Goal: Register for event/course

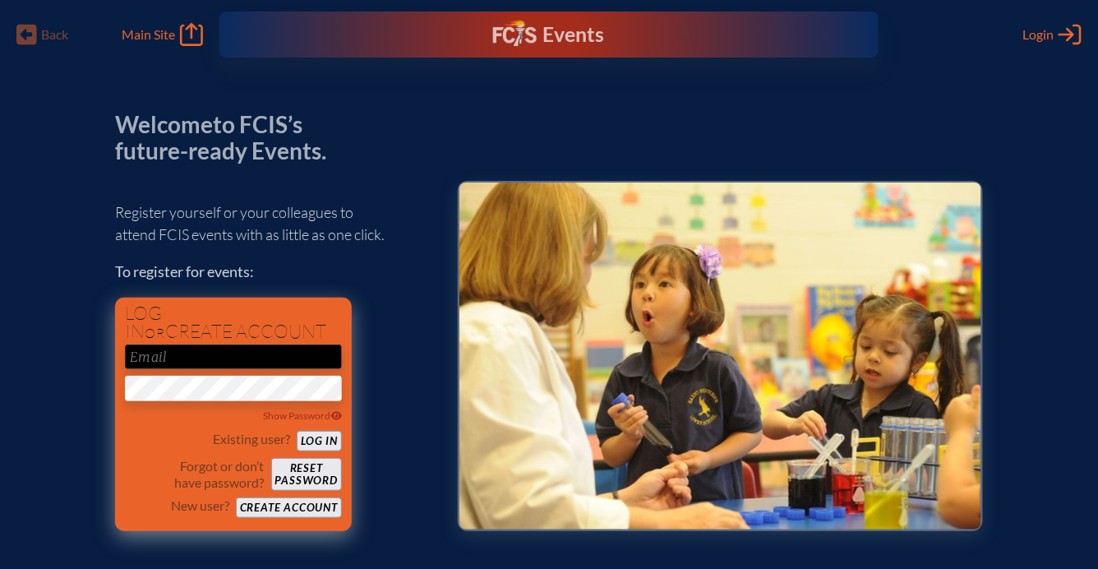
click at [199, 349] on input "email" at bounding box center [233, 356] width 217 height 25
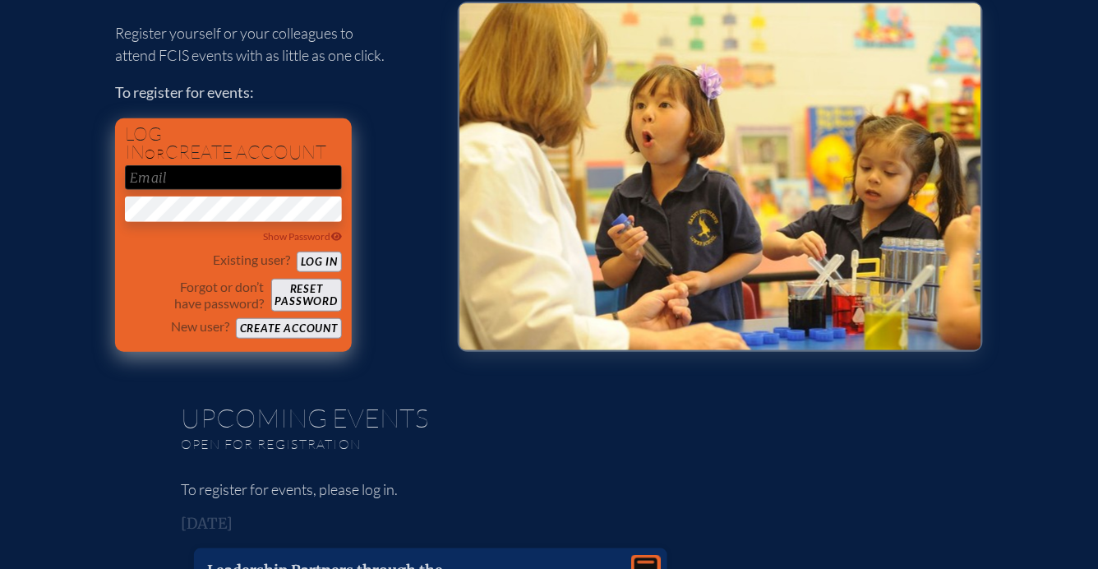
scroll to position [182, 0]
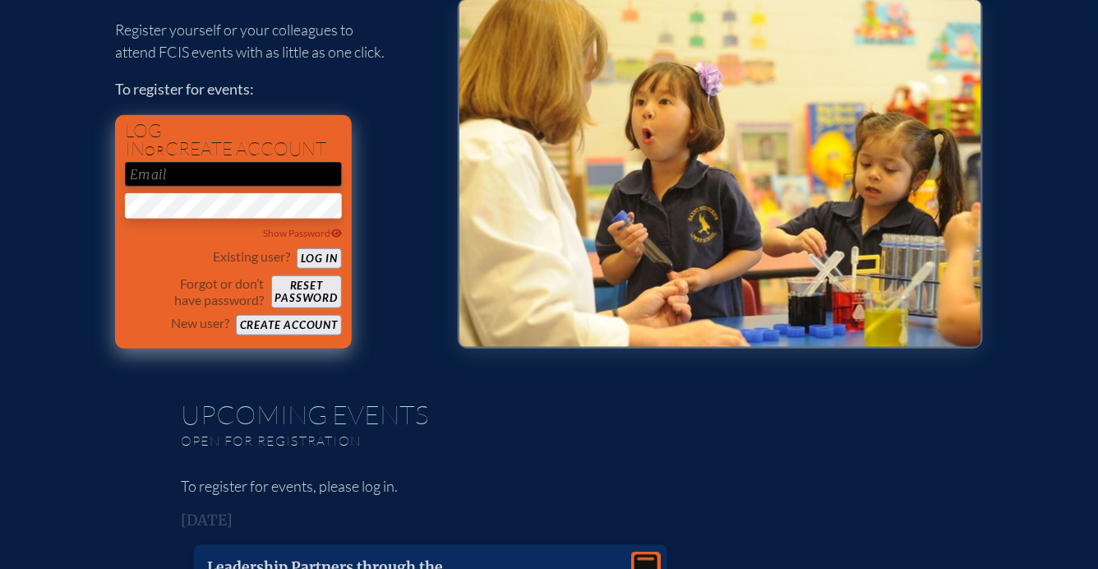
click at [178, 170] on input "email" at bounding box center [233, 174] width 217 height 25
type input "[EMAIL_ADDRESS][DOMAIN_NAME]"
click at [297, 248] on button "Log in" at bounding box center [319, 258] width 45 height 21
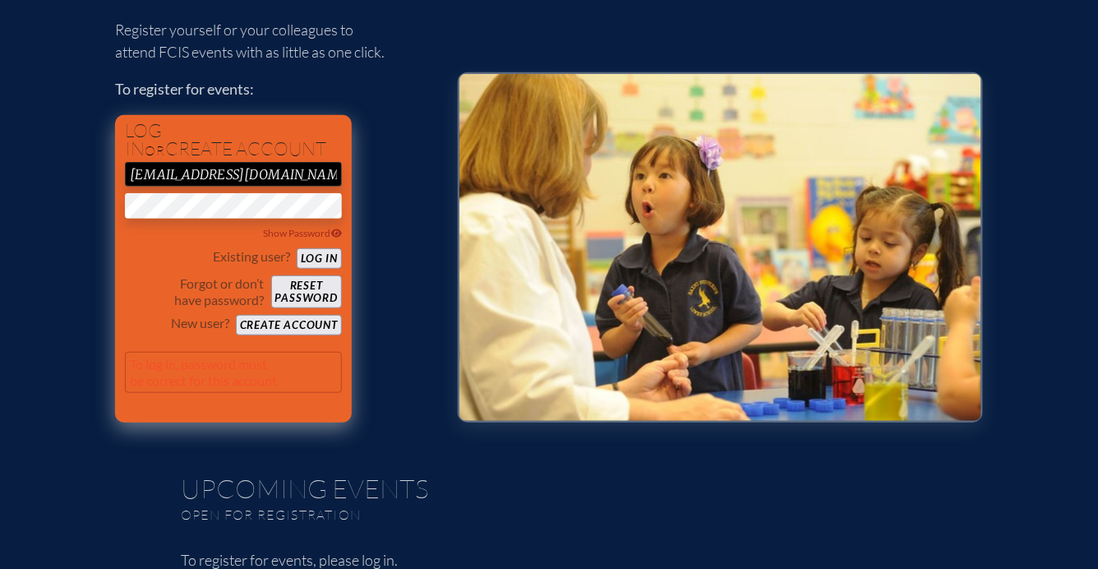
click at [280, 322] on button "Create account" at bounding box center [289, 325] width 106 height 21
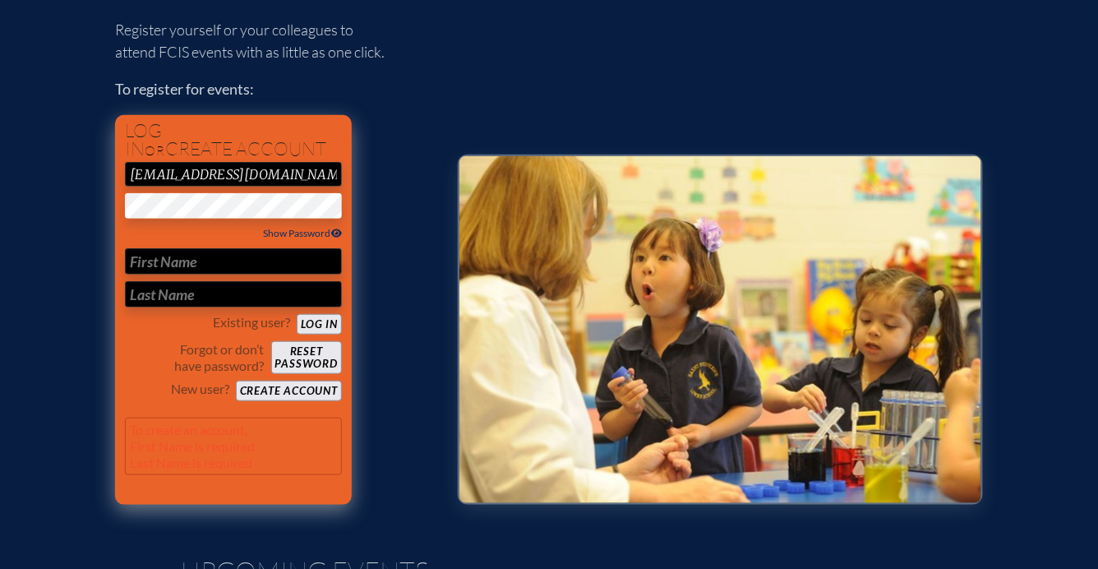
click at [324, 236] on span "Show Password" at bounding box center [303, 233] width 79 height 12
click at [324, 236] on span "Hide Password" at bounding box center [304, 233] width 76 height 12
click at [200, 261] on input "text" at bounding box center [233, 261] width 217 height 26
type input "[PERSON_NAME]"
type input "[PERSON_NAME] [PERSON_NAME]"
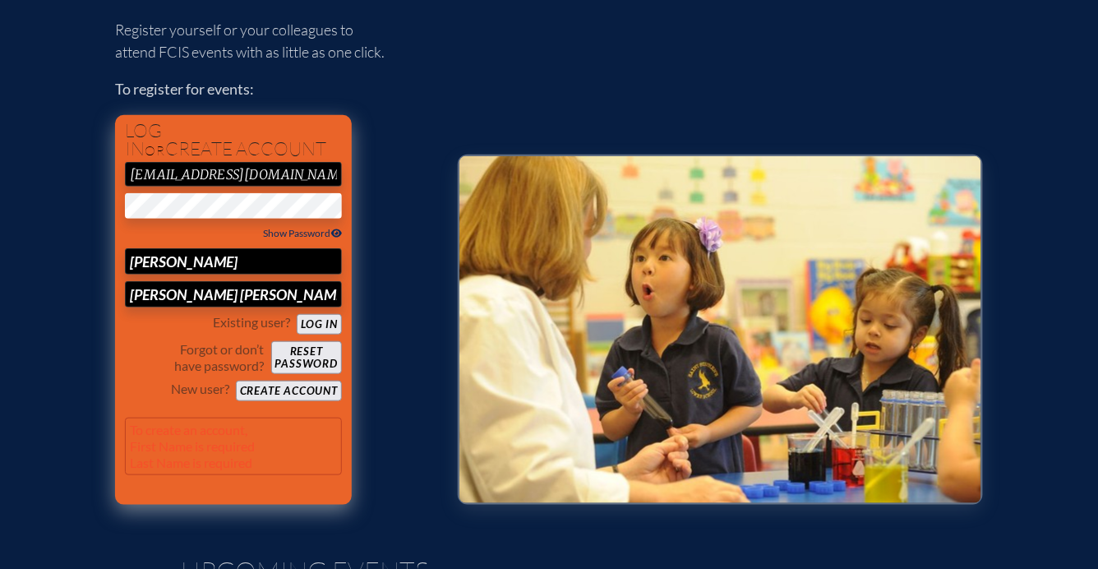
click at [306, 390] on button "Create account" at bounding box center [289, 391] width 106 height 21
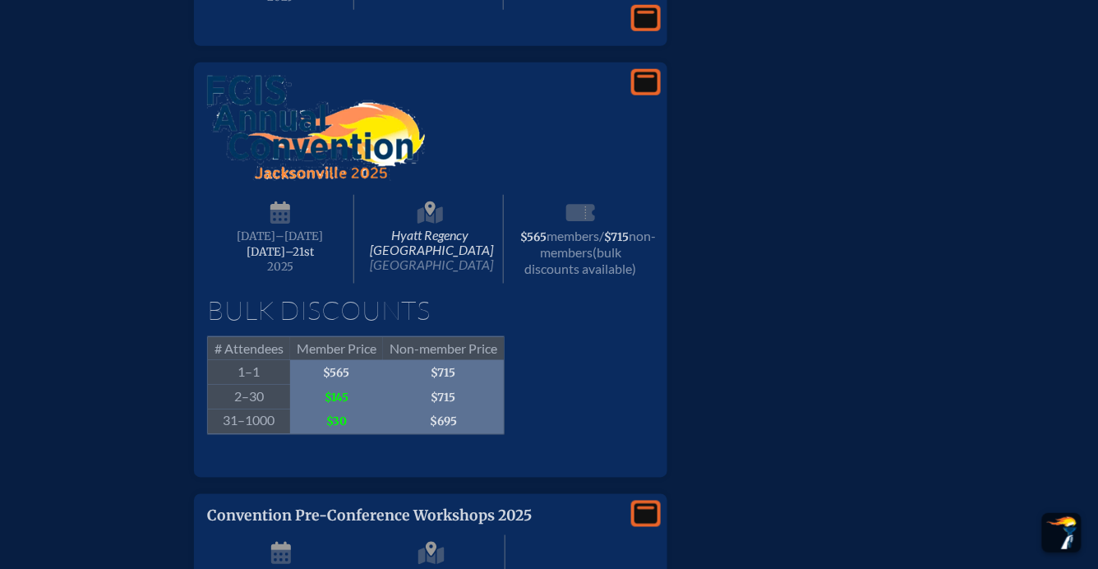
scroll to position [2084, 0]
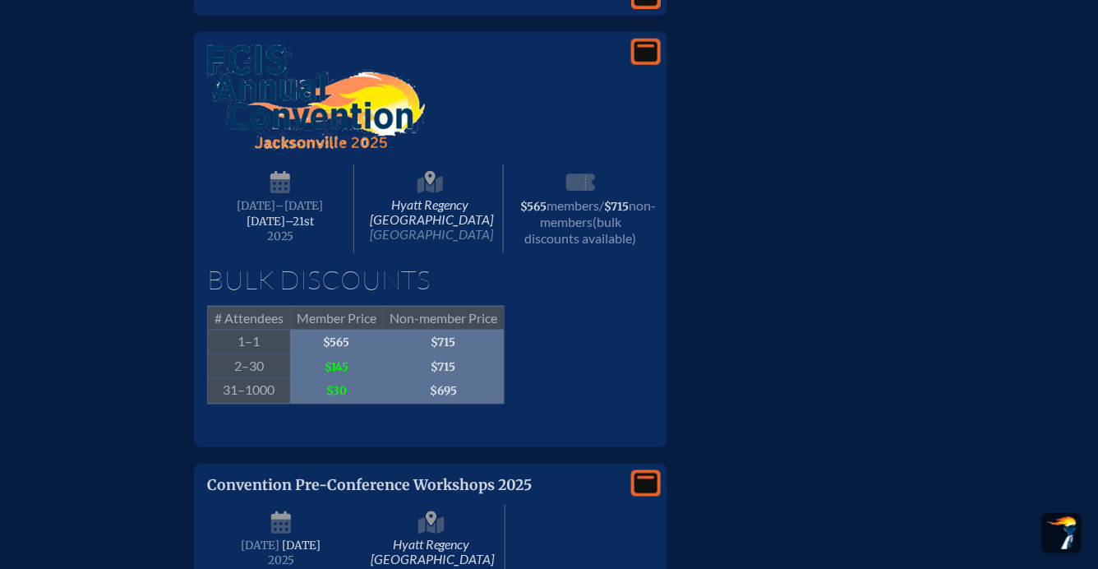
click at [280, 229] on span "[DATE]–⁠21st" at bounding box center [280, 222] width 67 height 14
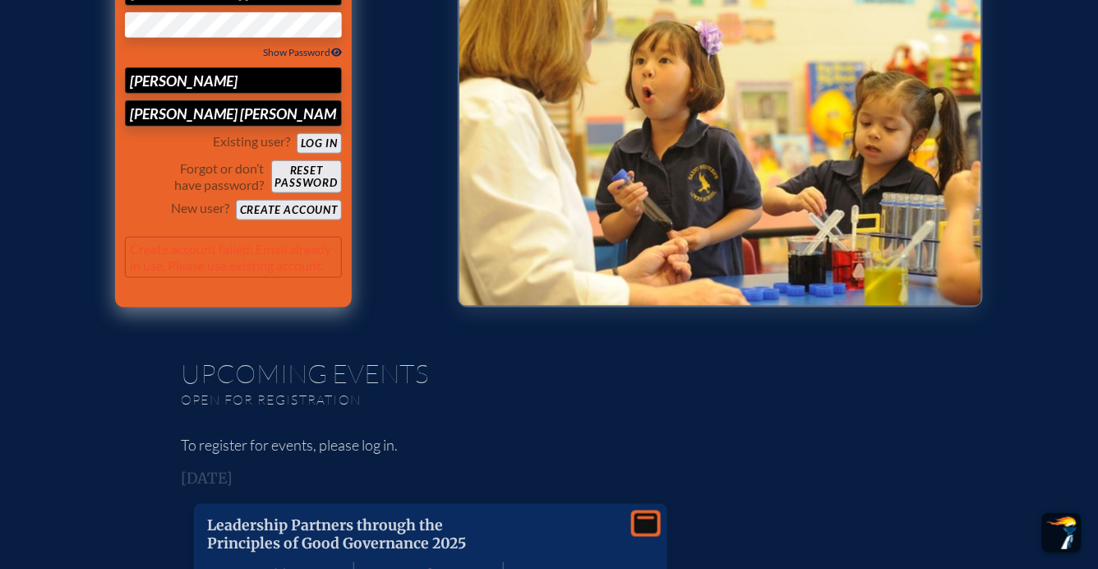
scroll to position [365, 0]
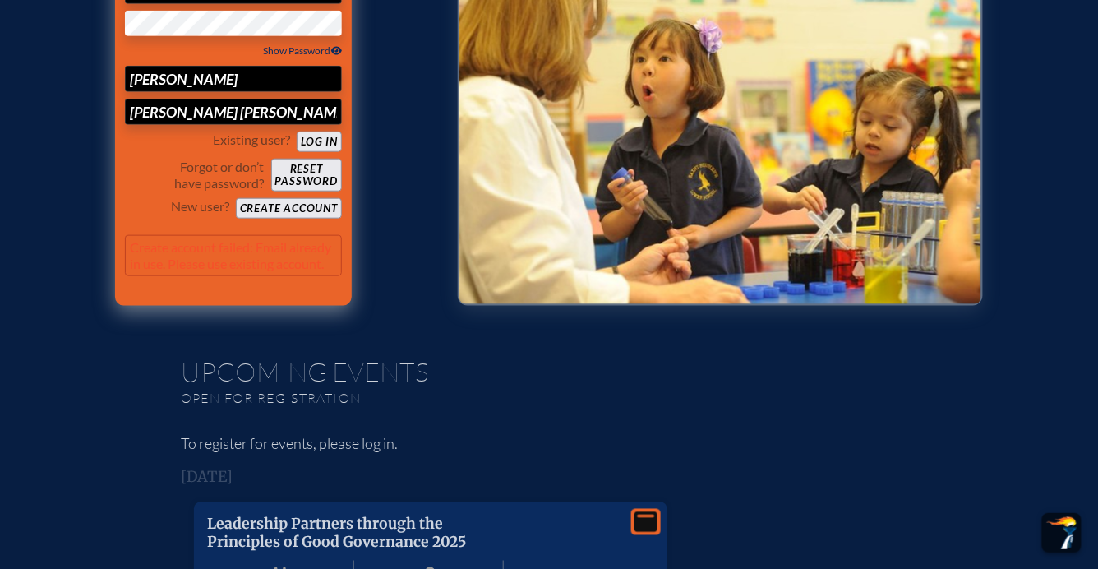
click at [267, 208] on button "Create account" at bounding box center [289, 208] width 106 height 21
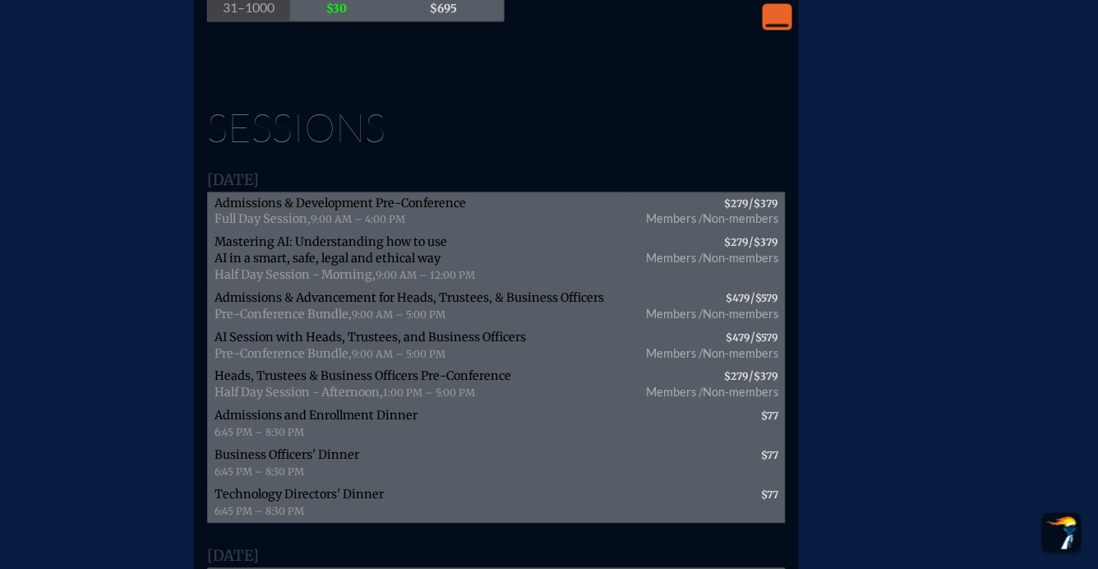
scroll to position [2557, 0]
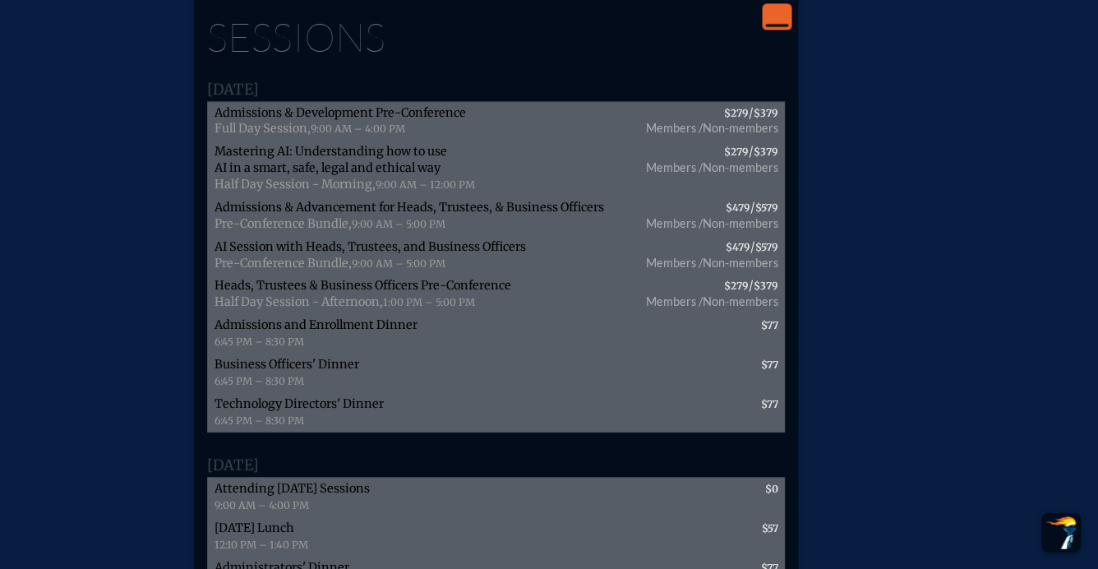
click at [258, 136] on span "Full Day Session," at bounding box center [263, 128] width 96 height 15
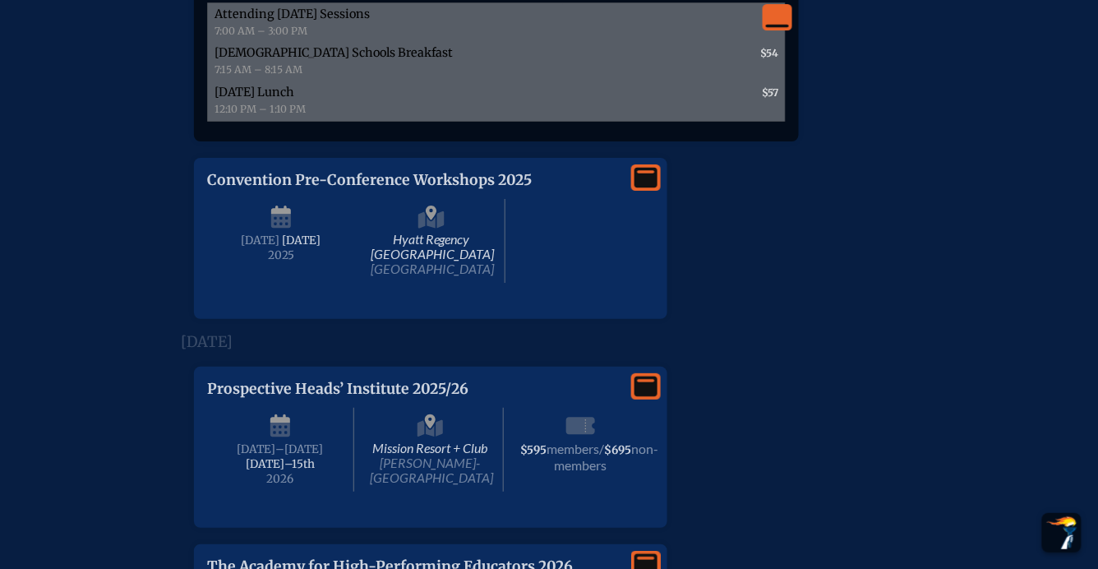
scroll to position [3288, 0]
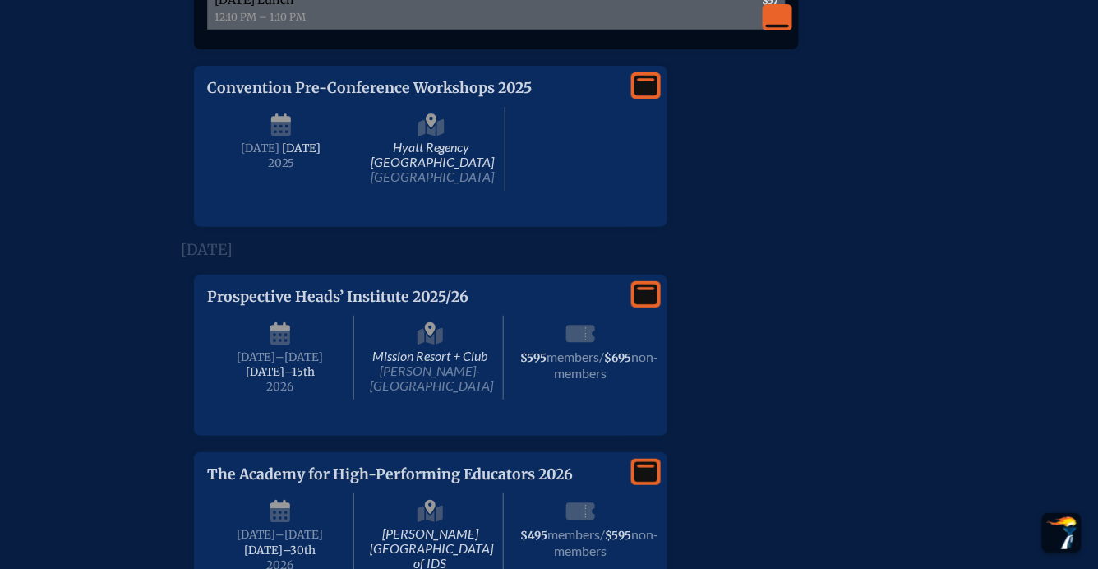
click at [280, 155] on span "[DATE]" at bounding box center [260, 148] width 39 height 14
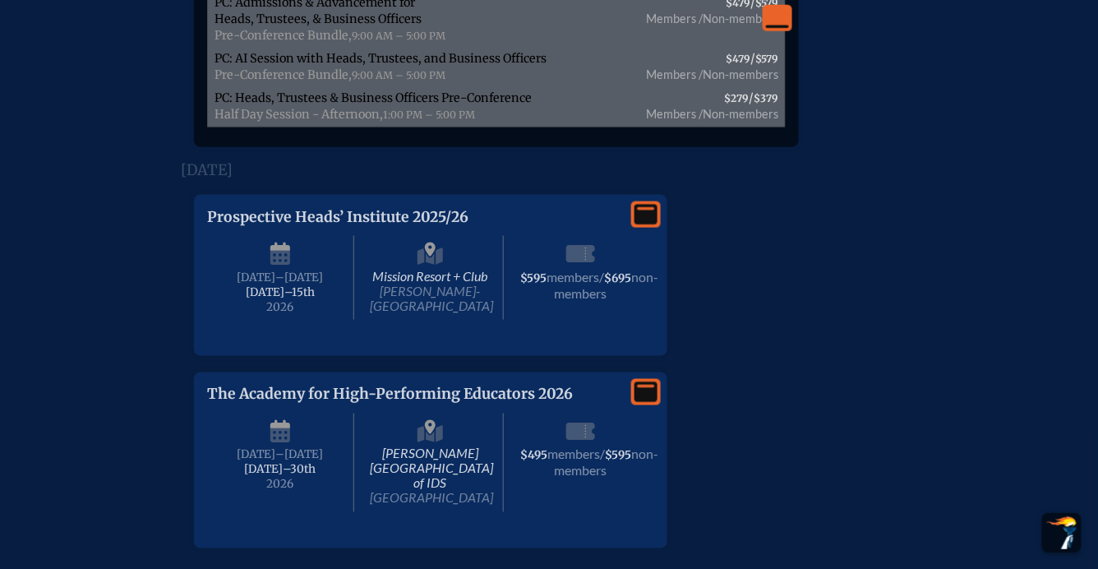
scroll to position [3744, 0]
click at [825, 345] on li "View More Prospective Heads’ Institute 2025/26 Mission Resort + Club [PERSON_NA…" at bounding box center [549, 269] width 763 height 175
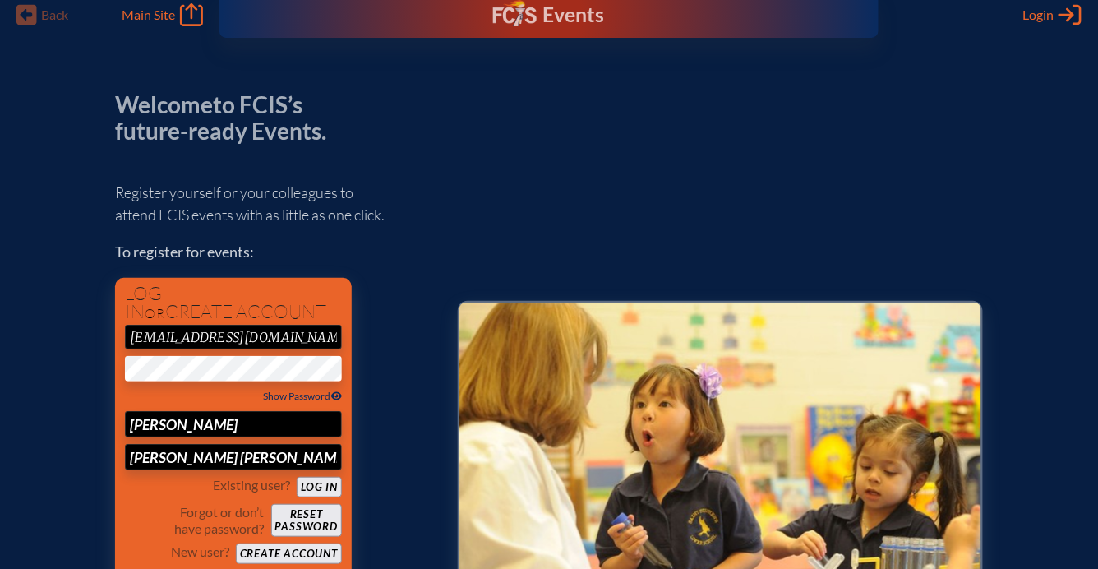
scroll to position [0, 0]
